Goal: Information Seeking & Learning: Compare options

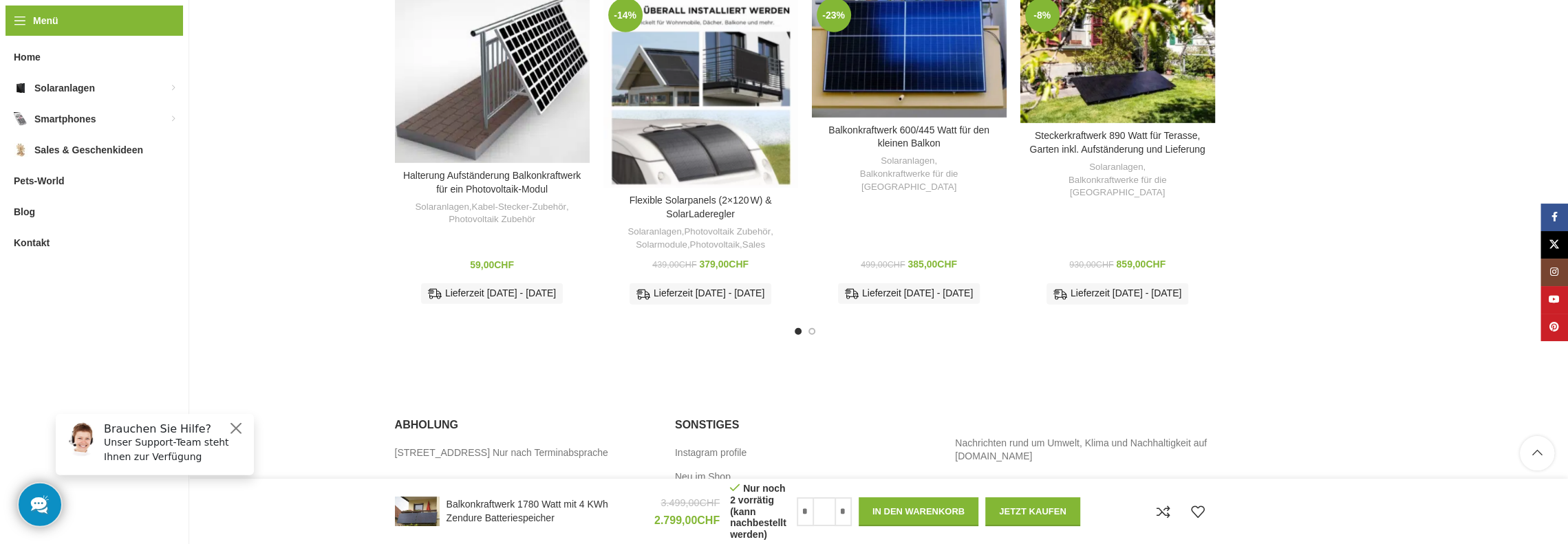
scroll to position [3509, 0]
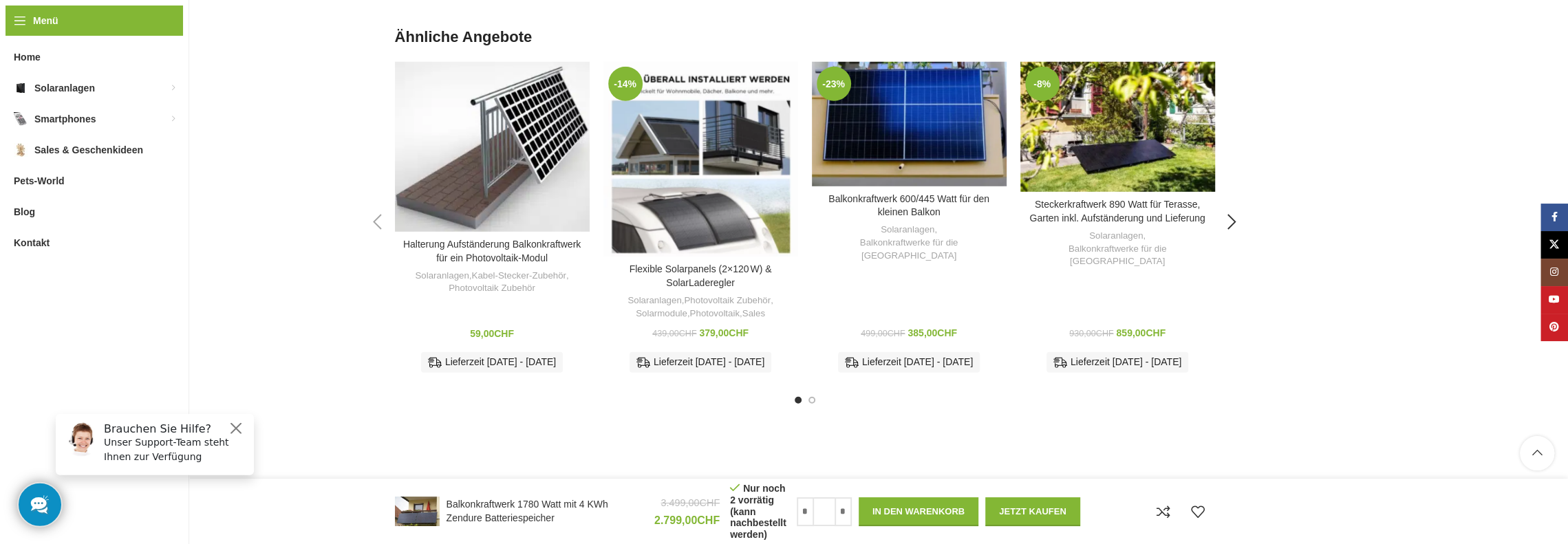
click at [377, 233] on div "Previous slide" at bounding box center [377, 222] width 34 height 34
click at [373, 235] on div "Previous slide" at bounding box center [377, 222] width 34 height 34
click at [1233, 235] on div "Next slide" at bounding box center [1232, 222] width 34 height 34
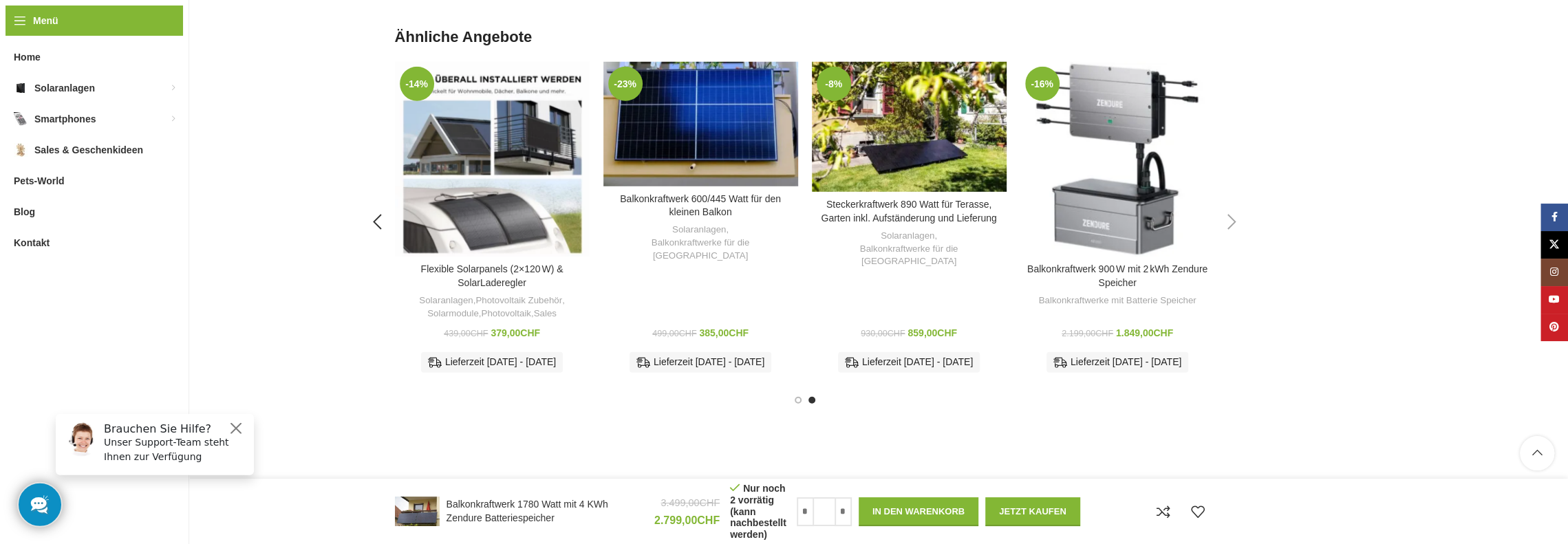
click at [1233, 235] on div "Next slide" at bounding box center [1232, 222] width 34 height 34
click at [1229, 236] on div "Next slide" at bounding box center [1232, 222] width 34 height 34
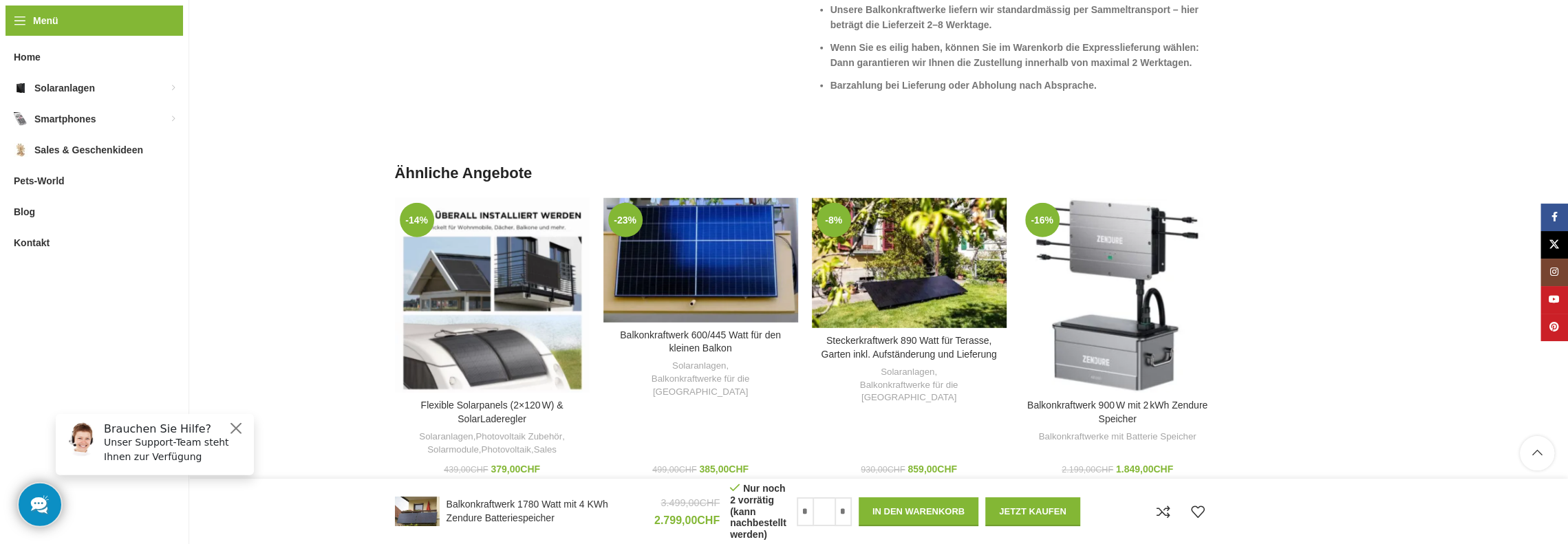
scroll to position [3371, 0]
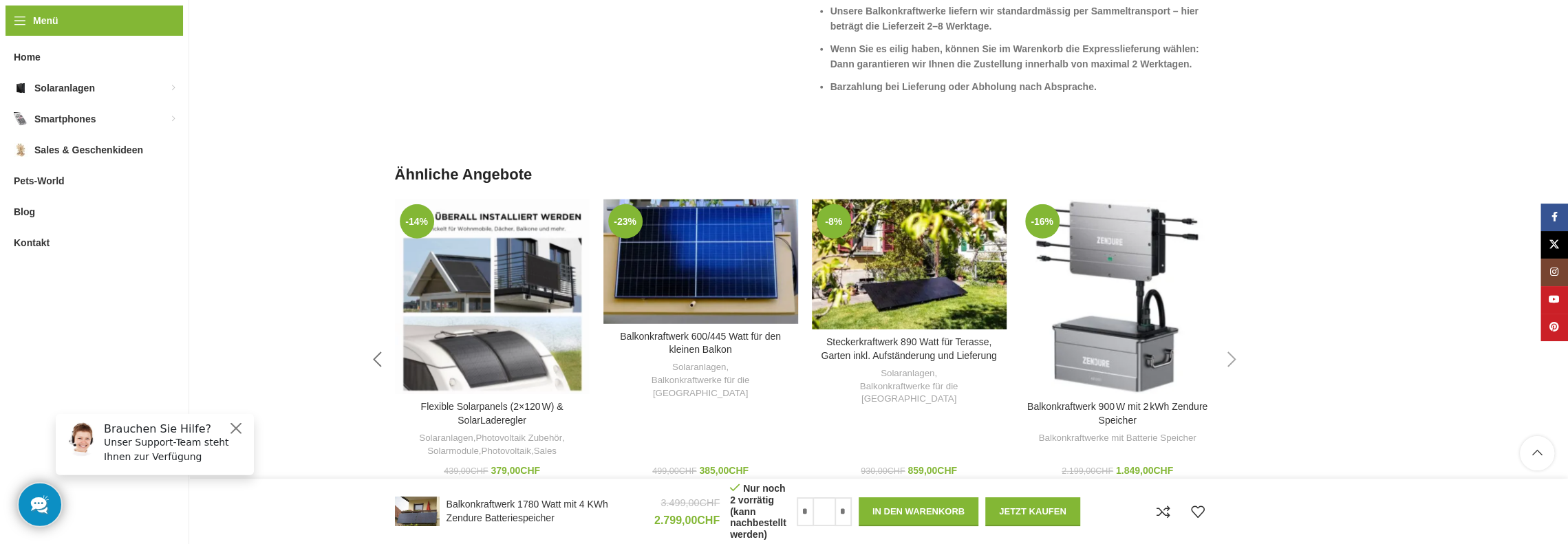
click at [377, 375] on div "Previous slide" at bounding box center [377, 359] width 34 height 34
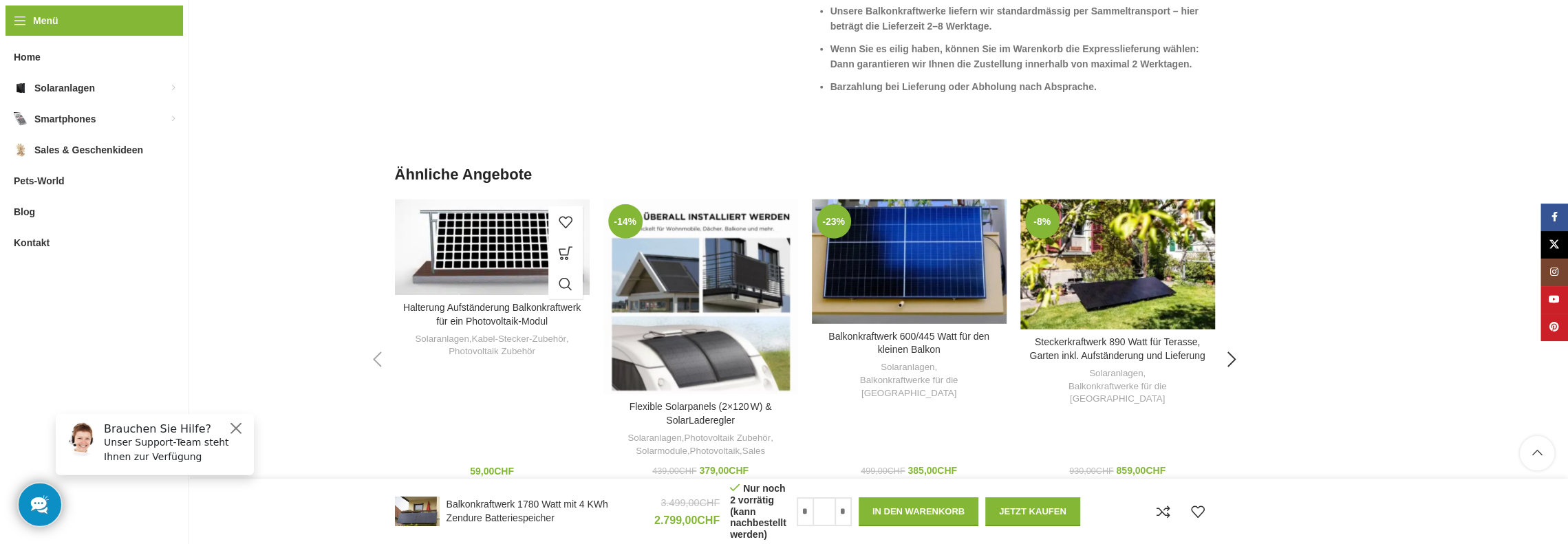
click at [507, 285] on div "Zum Vergleich hinzufügen" at bounding box center [492, 247] width 195 height 96
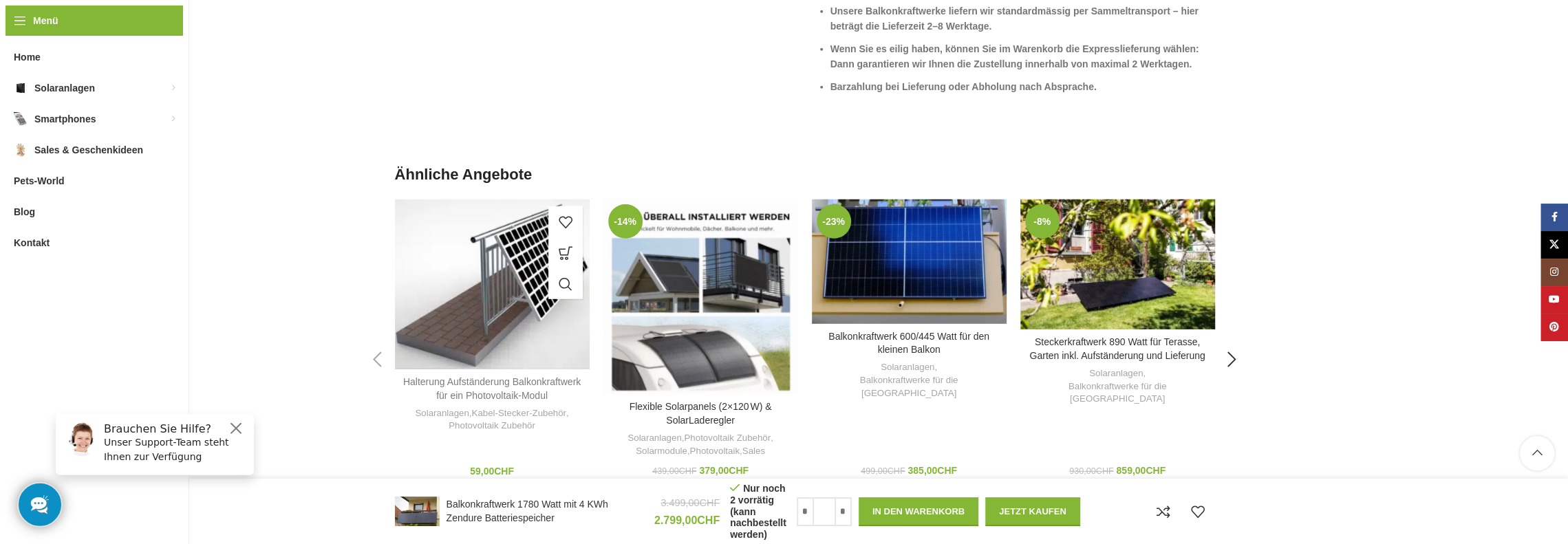
click at [500, 401] on link "Halterung Aufständerung Balkonkraftwerk für ein Photovoltaik-Modul" at bounding box center [492, 388] width 178 height 25
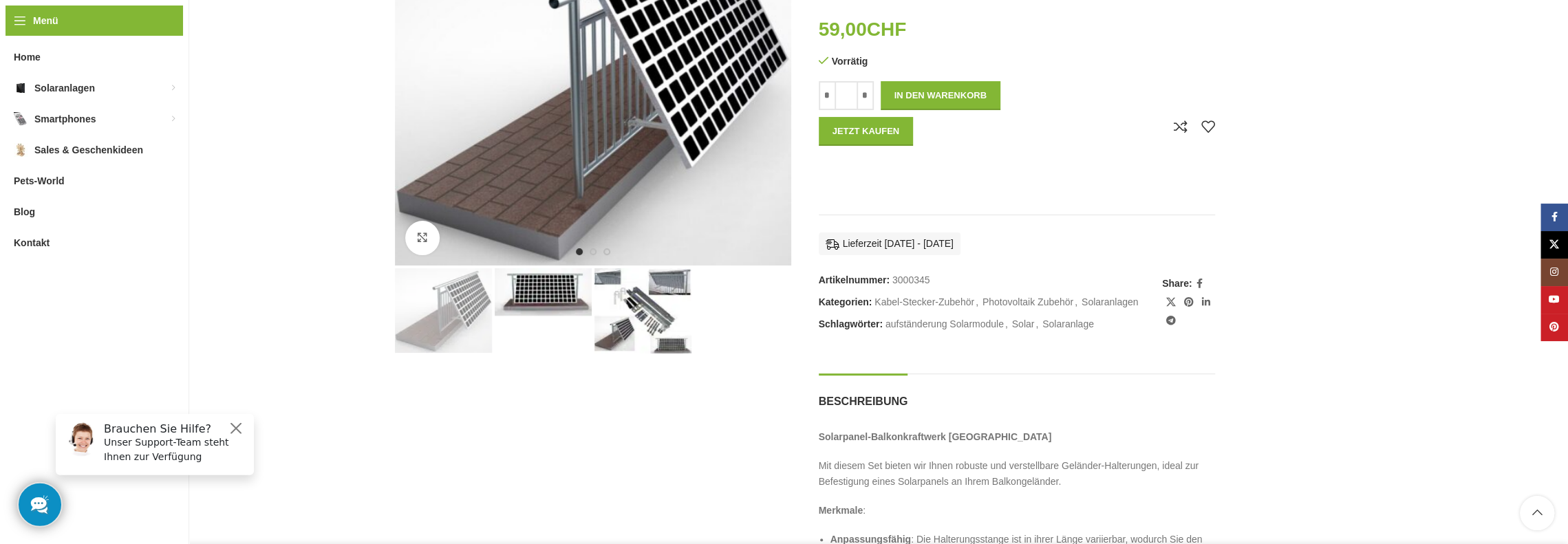
scroll to position [344, 0]
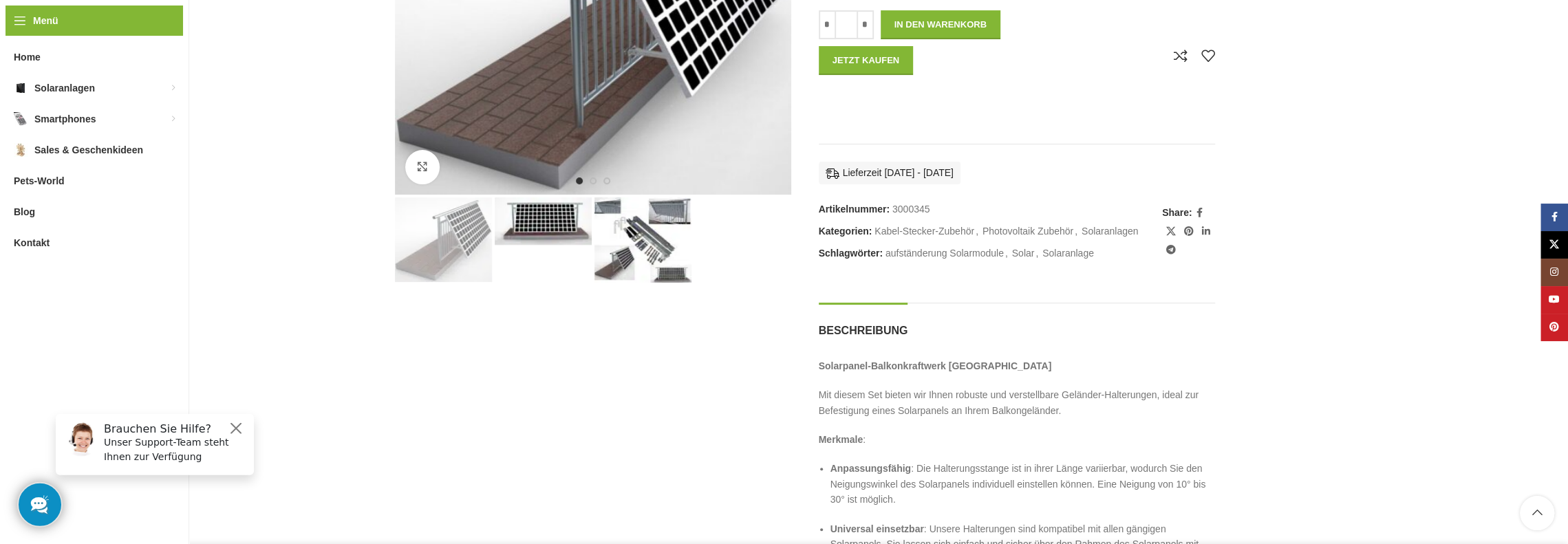
click at [647, 248] on img "3 / 3" at bounding box center [643, 240] width 97 height 85
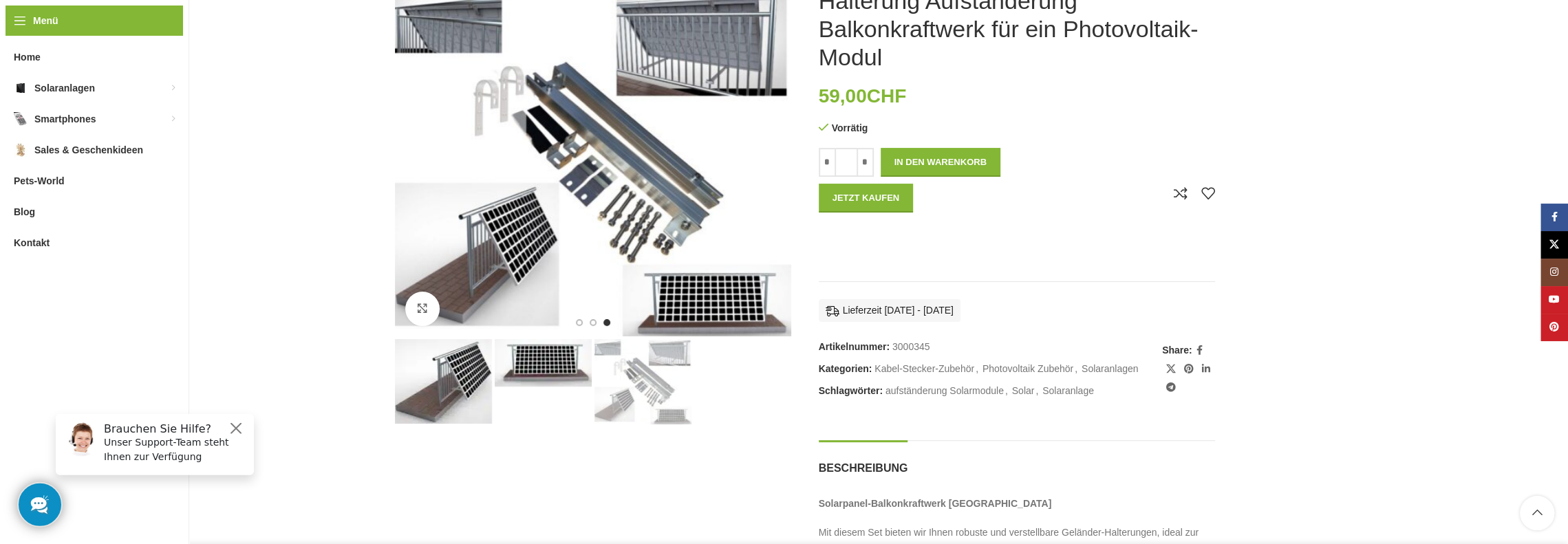
scroll to position [138, 0]
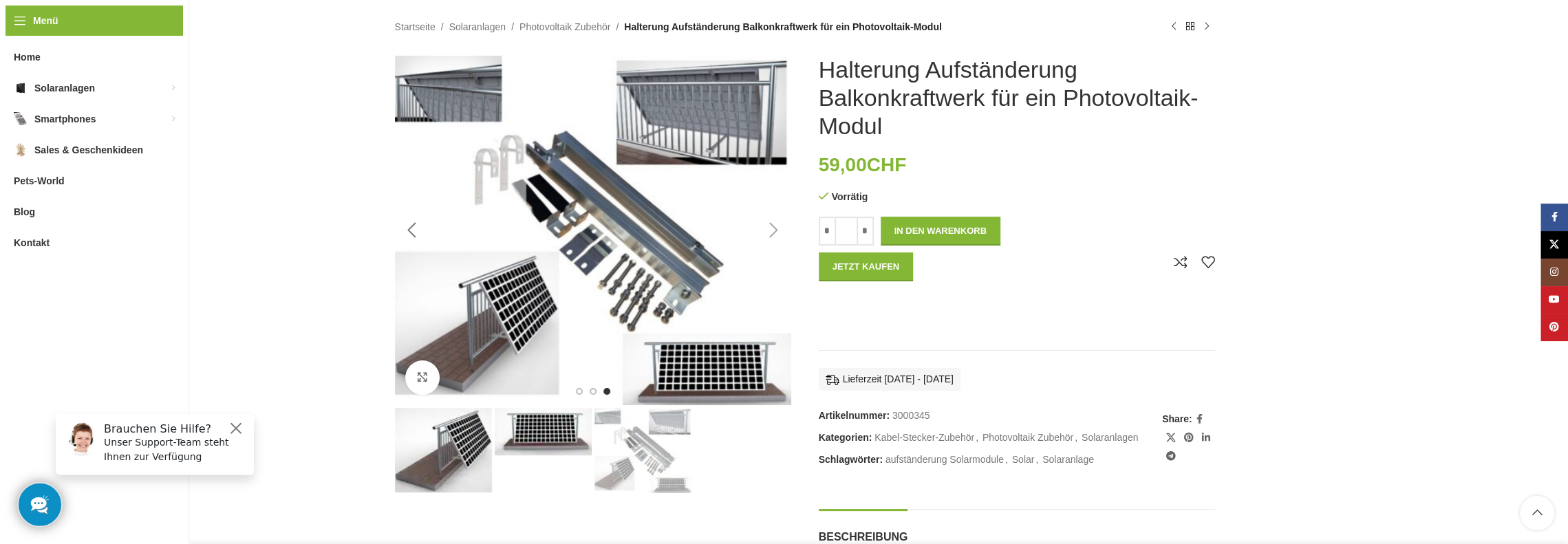
click at [410, 226] on div "Previous slide" at bounding box center [412, 230] width 34 height 34
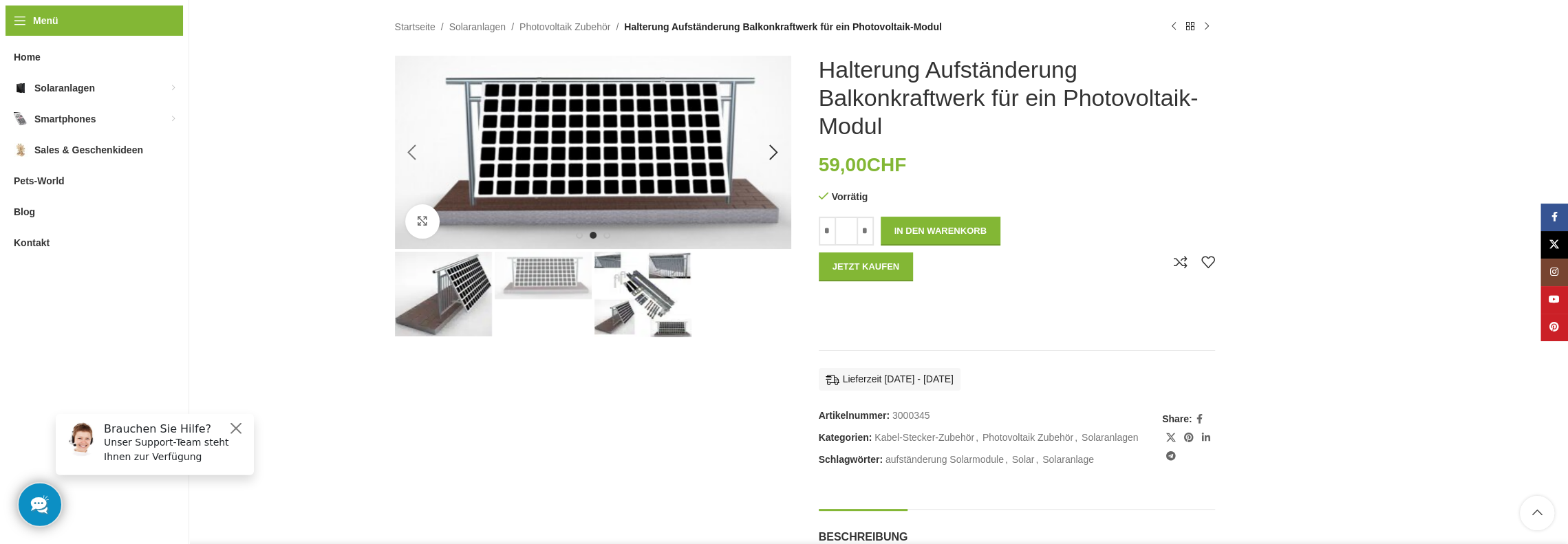
click at [410, 226] on link "Klick zum Vergrößern" at bounding box center [422, 221] width 34 height 34
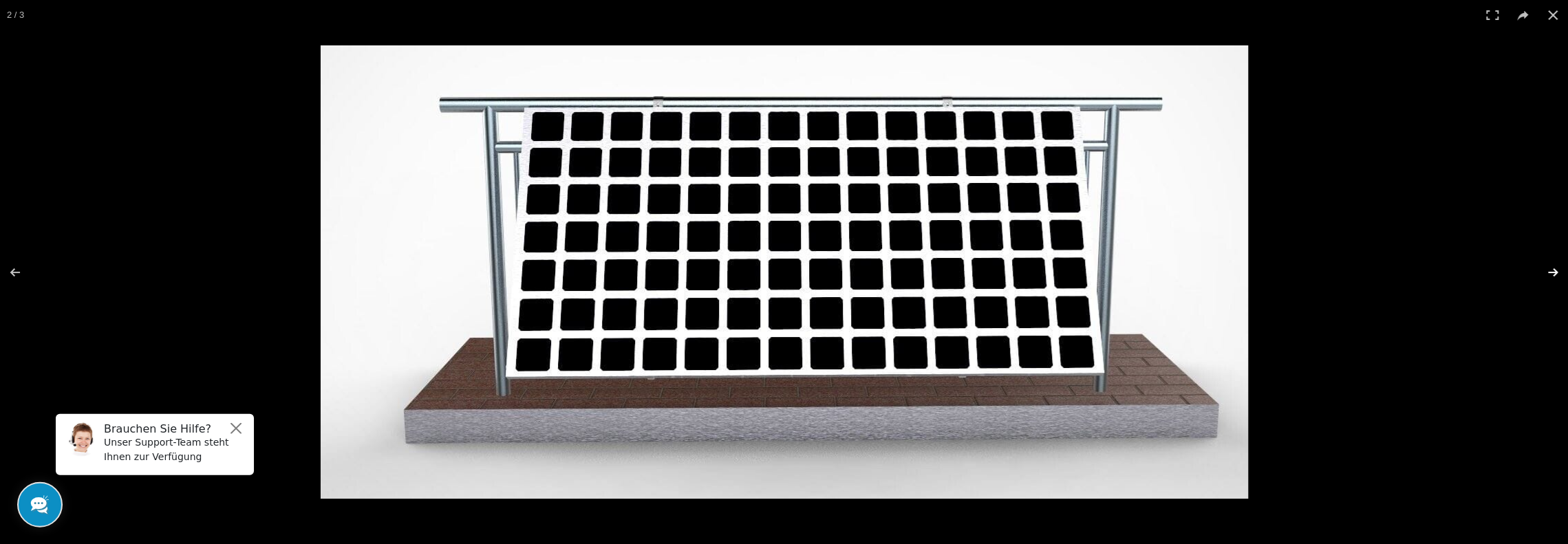
click at [1557, 270] on button at bounding box center [1543, 273] width 48 height 69
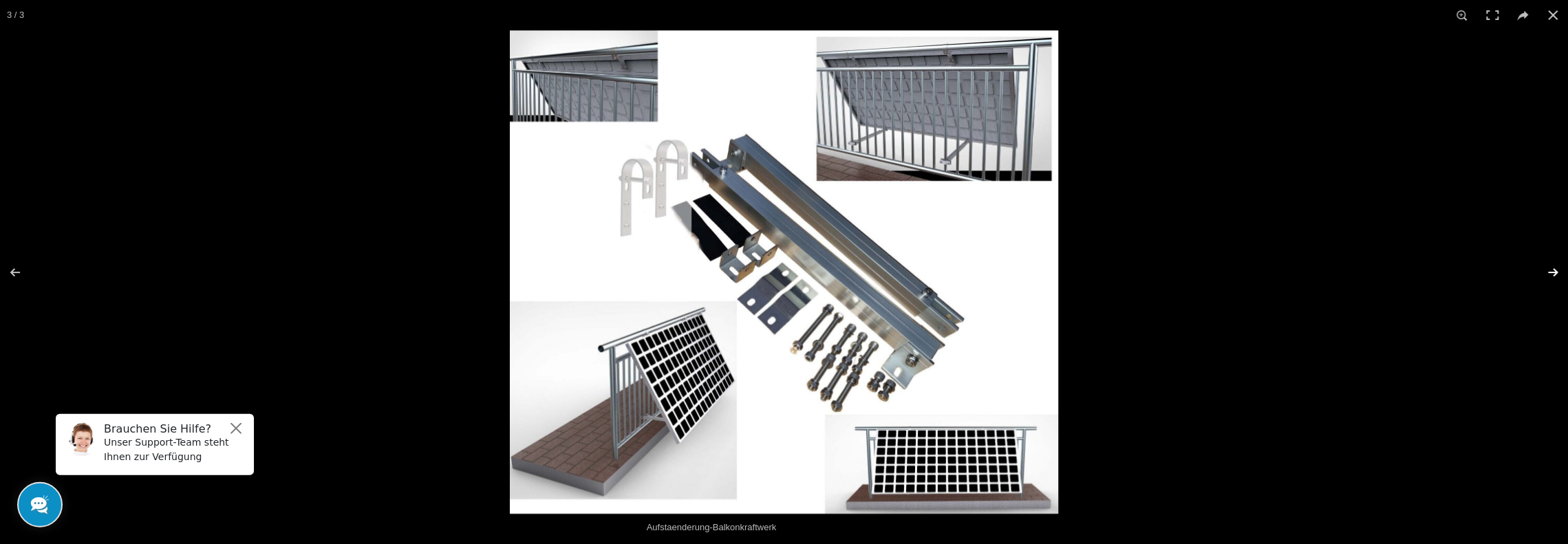
click at [1557, 270] on button at bounding box center [1543, 273] width 48 height 69
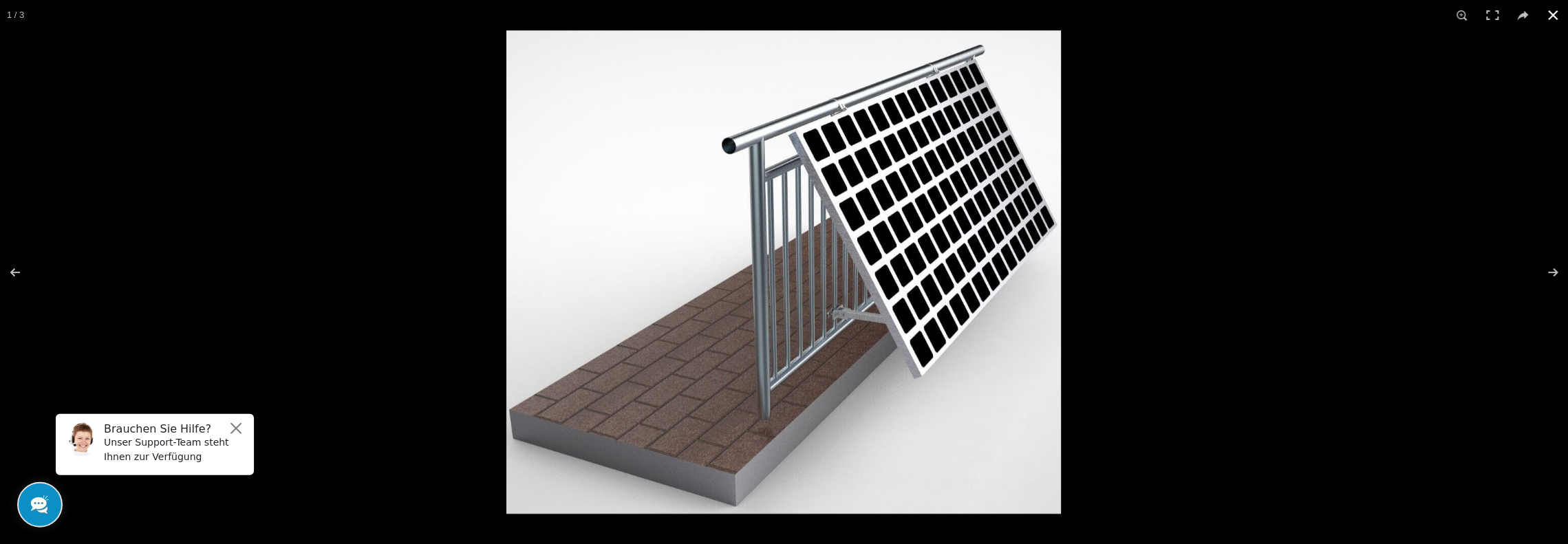
click at [1552, 12] on button at bounding box center [1553, 15] width 30 height 30
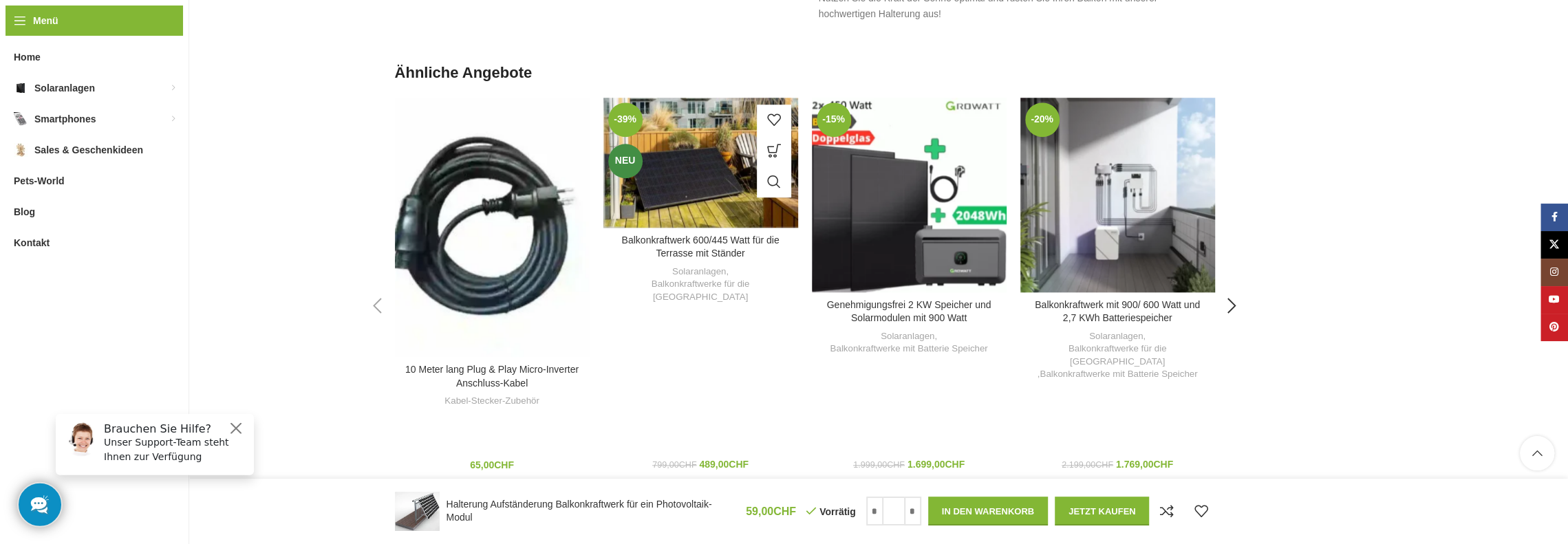
scroll to position [1101, 0]
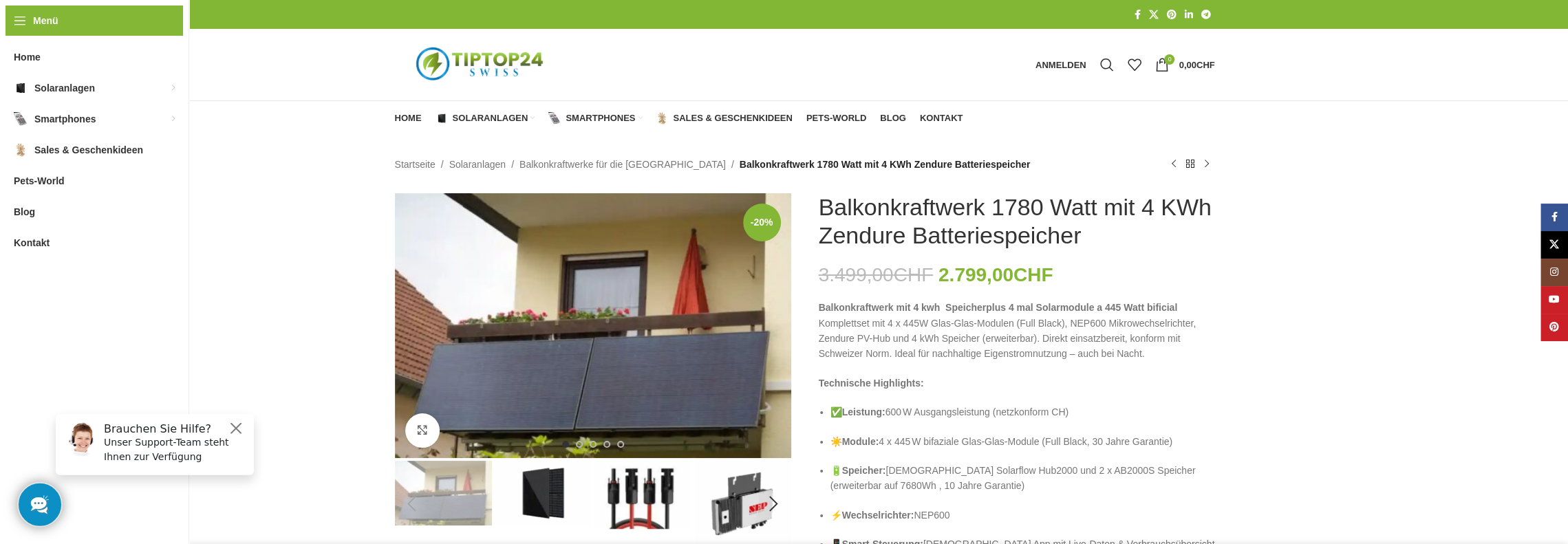
drag, startPoint x: 1089, startPoint y: 232, endPoint x: 822, endPoint y: 203, distance: 268.6
click at [822, 203] on h1 "Balkonkraftwerk 1780 Watt mit 4 KWh Zendure Batteriespeicher" at bounding box center [1017, 221] width 396 height 56
copy h1 "Balkonkraftwerk 1780 Watt mit 4 KWh Zendure Batteriespeicher"
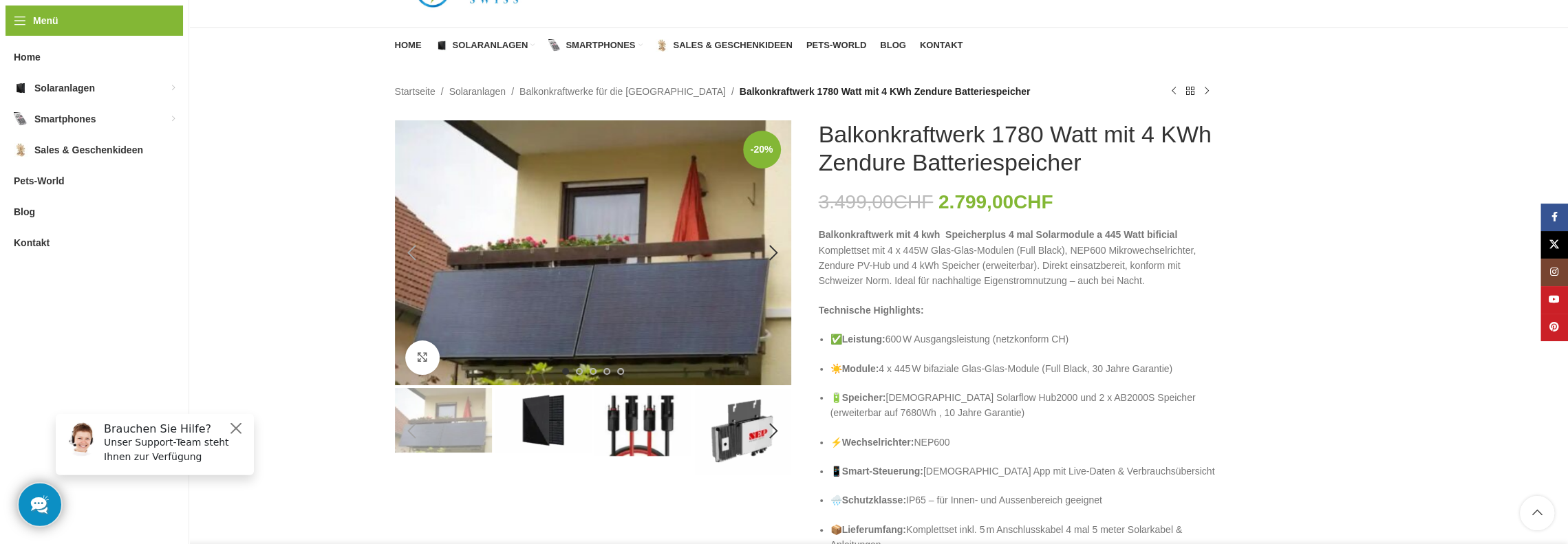
scroll to position [69, 0]
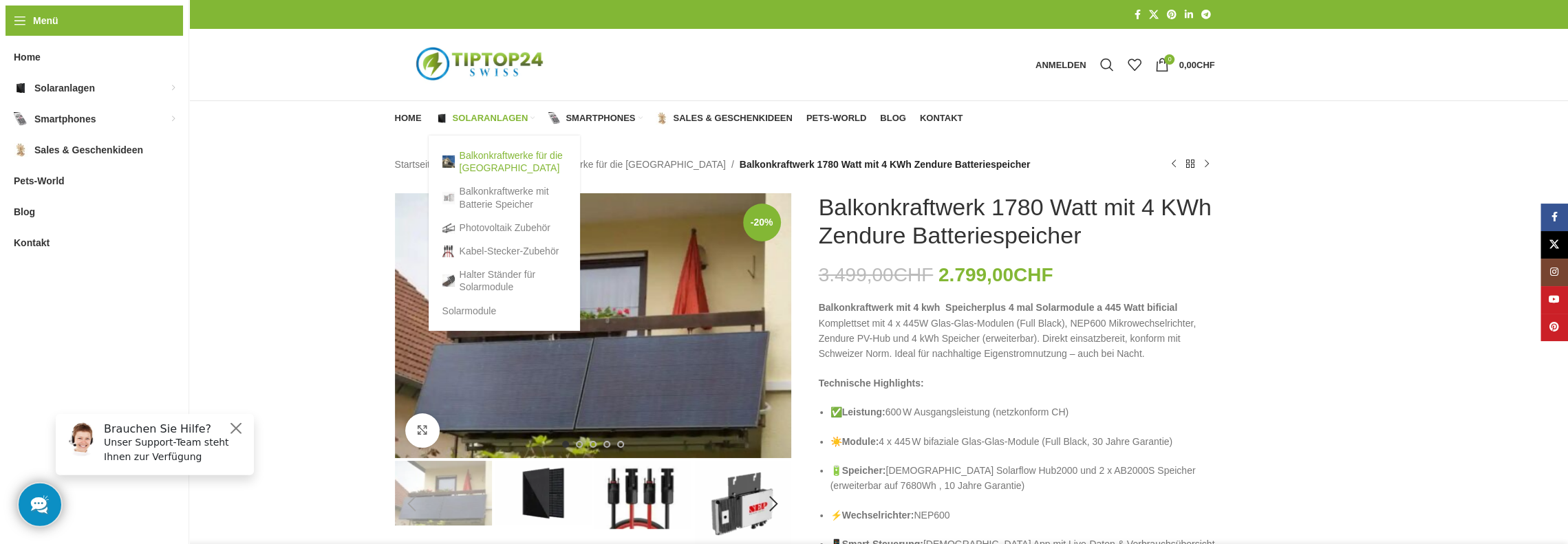
click at [474, 160] on link "Balkonkraftwerke für die [GEOGRAPHIC_DATA]" at bounding box center [504, 162] width 124 height 36
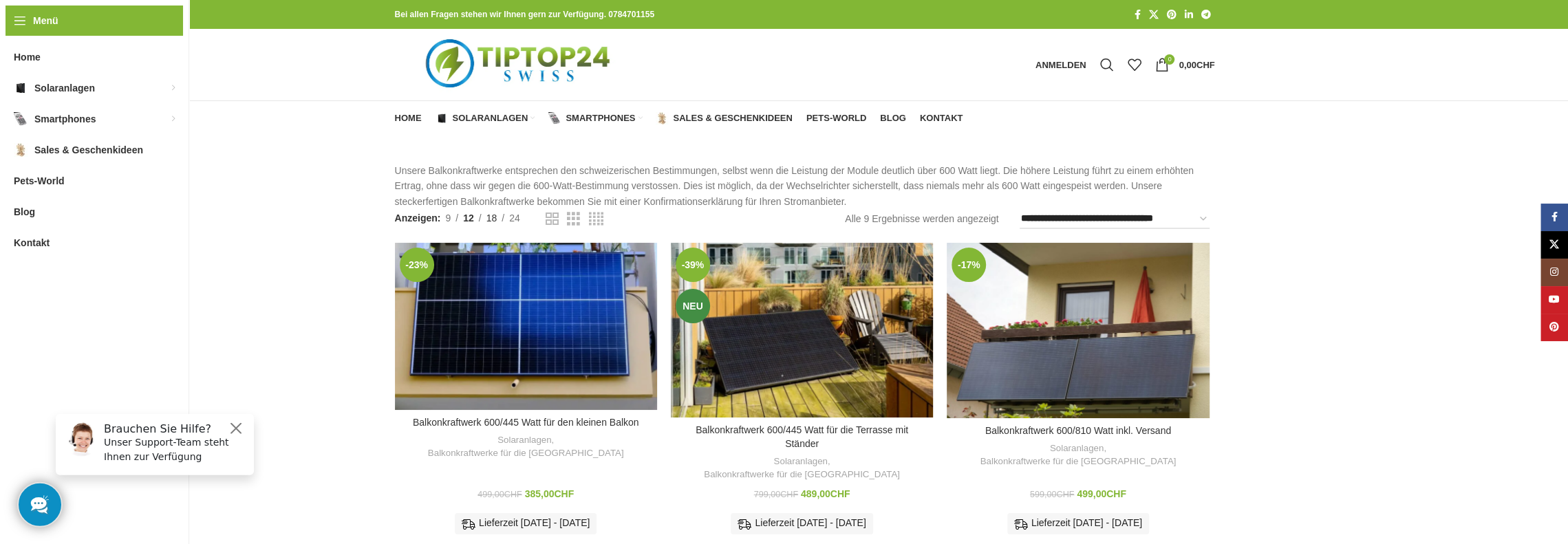
click at [493, 217] on span "18" at bounding box center [492, 218] width 11 height 11
click at [517, 216] on span "24" at bounding box center [514, 218] width 11 height 11
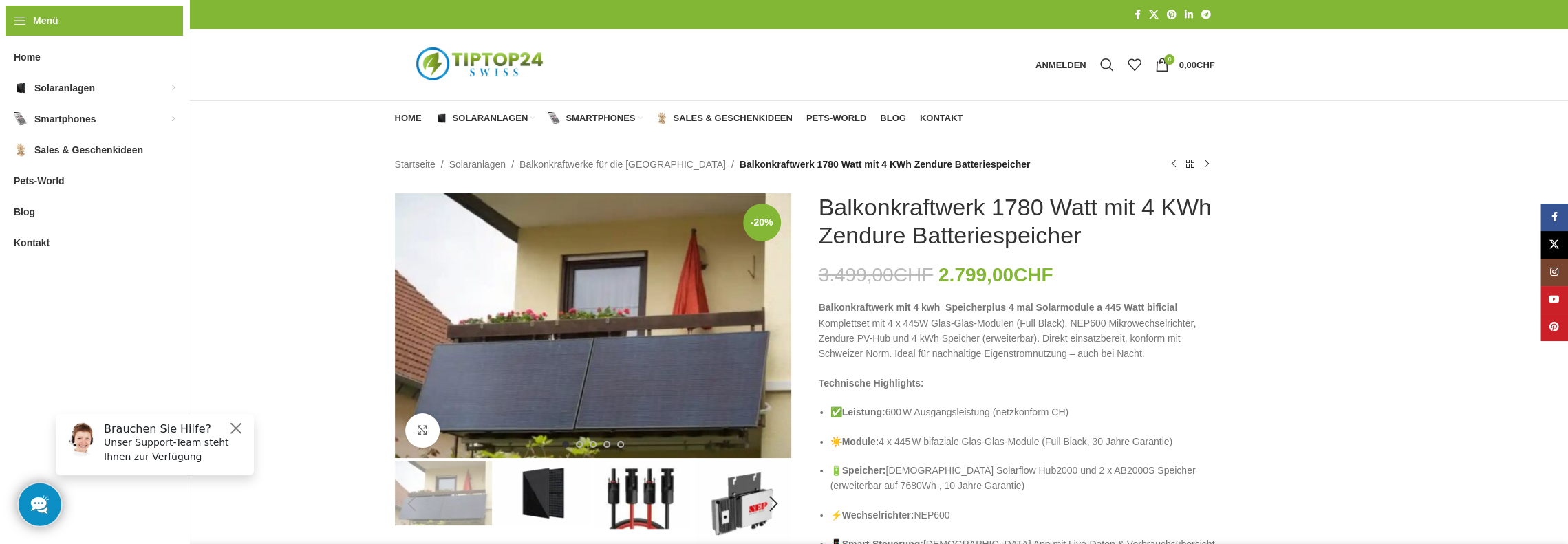
click at [566, 61] on div at bounding box center [481, 65] width 186 height 51
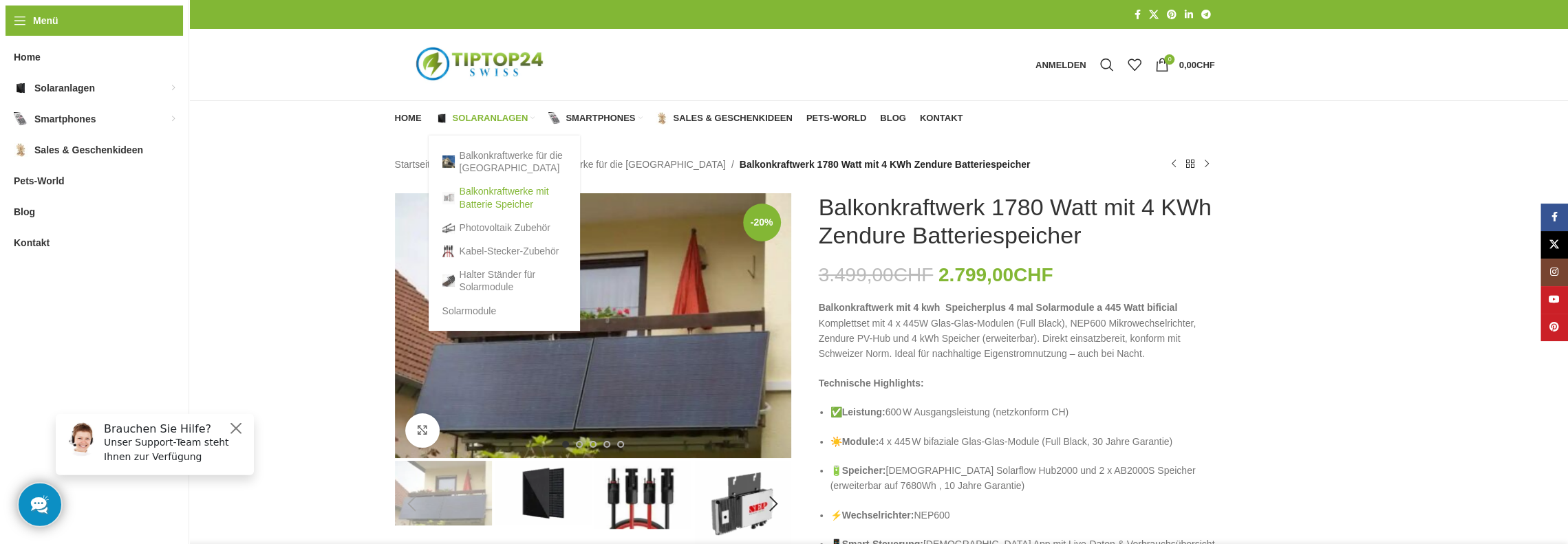
click at [479, 195] on link "Balkonkraftwerke mit Batterie Speicher" at bounding box center [504, 197] width 124 height 36
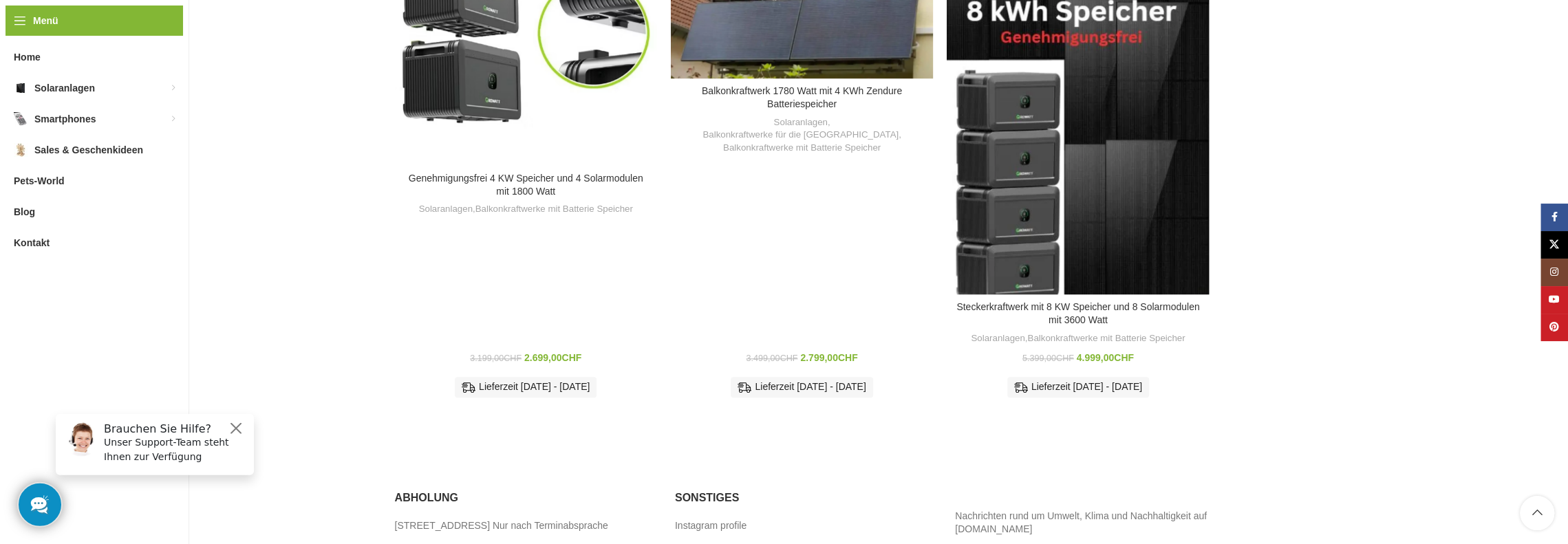
scroll to position [1238, 0]
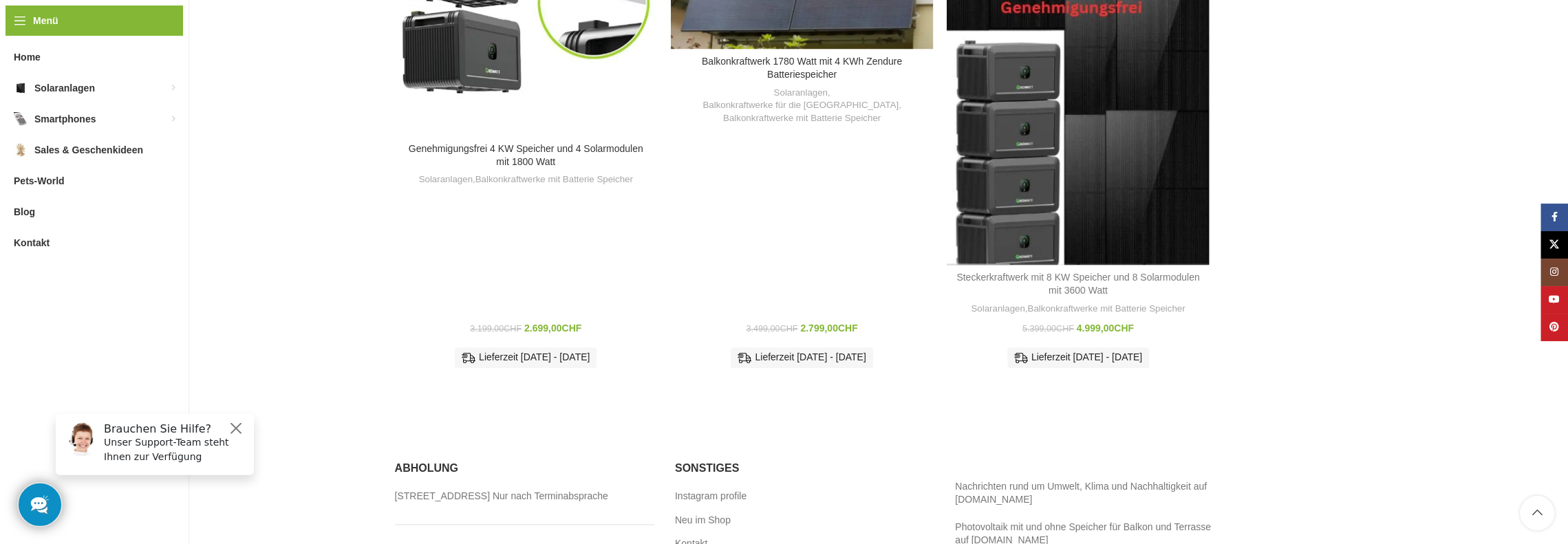
click at [1073, 274] on link "Steckerkraftwerk mit 8 KW Speicher und 8 Solarmodulen mit 3600 Watt" at bounding box center [1078, 284] width 243 height 25
